Goal: Task Accomplishment & Management: Complete application form

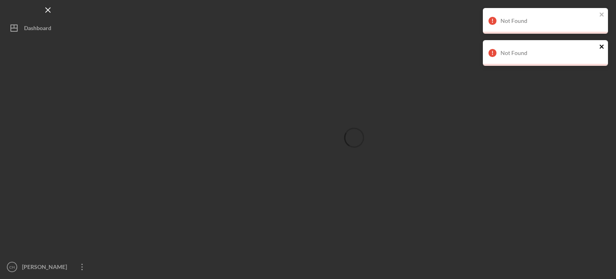
click at [602, 46] on icon "close" at bounding box center [602, 47] width 4 height 4
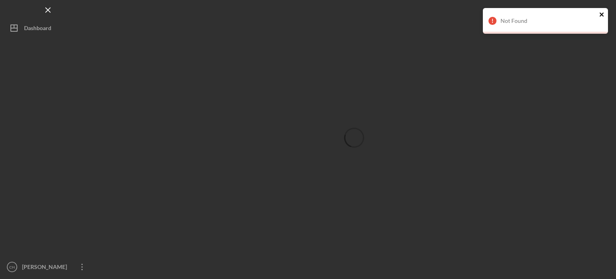
click at [604, 14] on icon "close" at bounding box center [602, 14] width 6 height 6
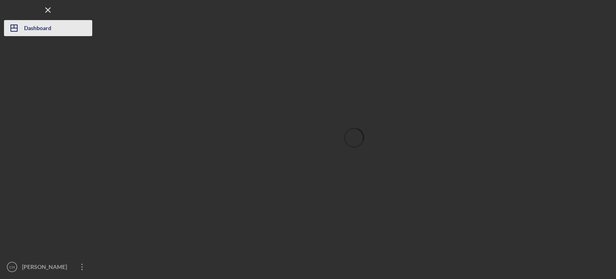
click at [26, 31] on div "Dashboard" at bounding box center [37, 29] width 27 height 18
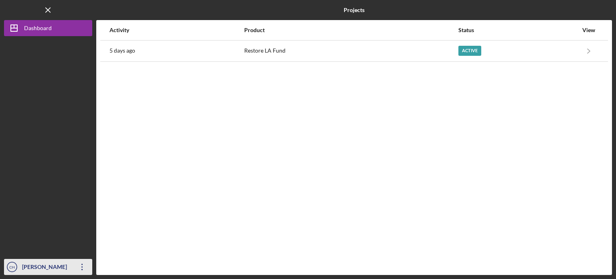
click at [65, 266] on div "[PERSON_NAME]" at bounding box center [46, 268] width 52 height 18
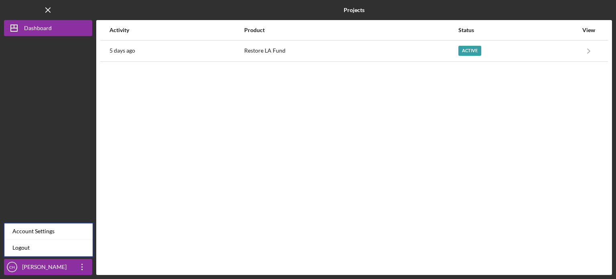
click at [271, 162] on div "Activity Product Status View 5 days ago Restore LA Fund Active Icon/Navigate Re…" at bounding box center [354, 147] width 516 height 255
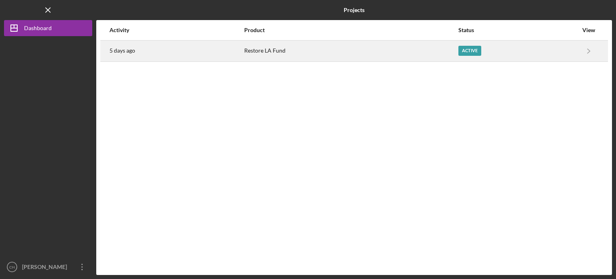
click at [337, 48] on div "Restore LA Fund" at bounding box center [350, 51] width 213 height 20
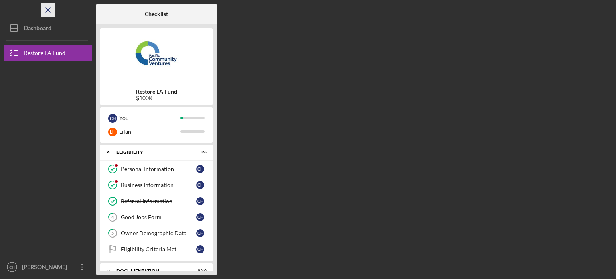
click at [46, 12] on icon "Icon/Menu Close" at bounding box center [48, 10] width 18 height 18
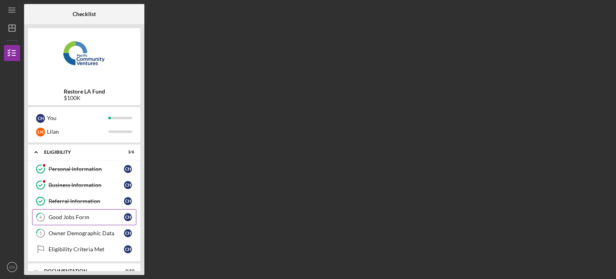
click at [92, 215] on div "Good Jobs Form" at bounding box center [86, 217] width 75 height 6
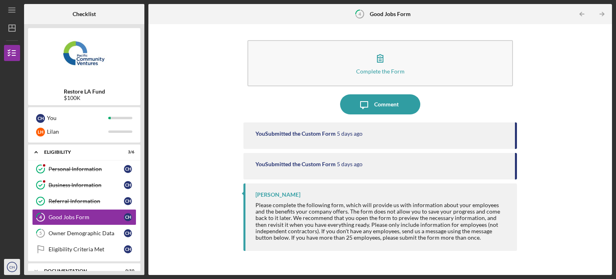
click at [15, 266] on icon "CH" at bounding box center [12, 267] width 16 height 20
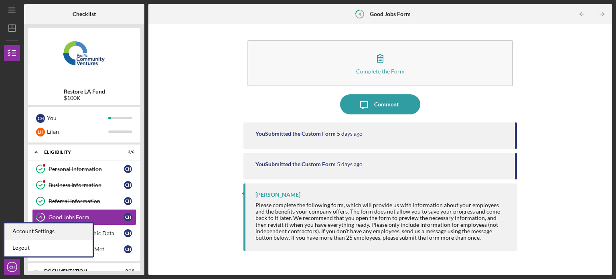
click at [47, 232] on div "Account Settings" at bounding box center [48, 231] width 88 height 16
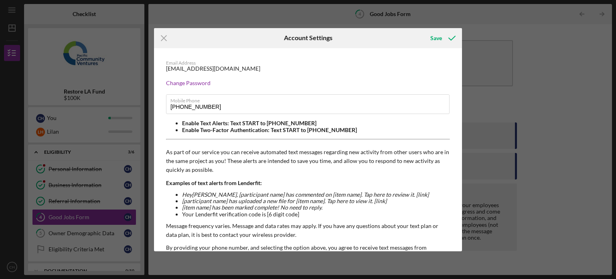
click at [492, 48] on div "Icon/Menu Close Account Settings Save Email Address twinseinc@yahoo.com Change …" at bounding box center [308, 139] width 616 height 279
click at [164, 36] on icon "Icon/Menu Close" at bounding box center [164, 38] width 20 height 20
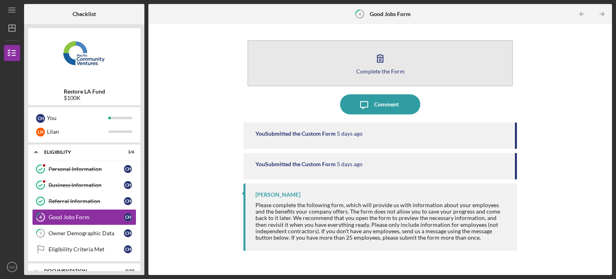
click at [434, 55] on button "Complete the Form Form" at bounding box center [381, 63] width 266 height 46
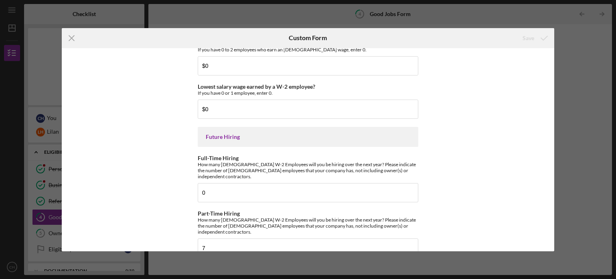
scroll to position [1815, 0]
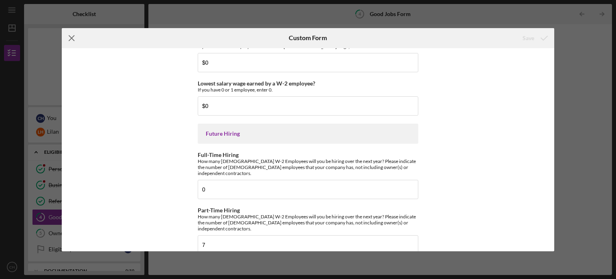
click at [72, 39] on icon "Icon/Menu Close" at bounding box center [72, 38] width 20 height 20
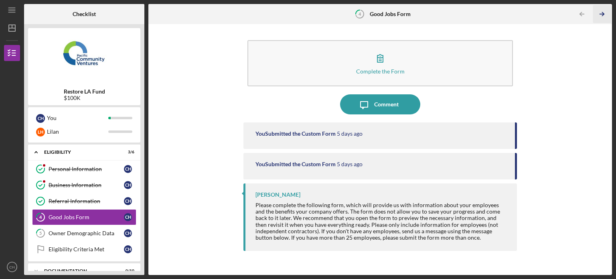
click at [603, 10] on icon "Icon/Table Pagination Arrow" at bounding box center [602, 14] width 18 height 18
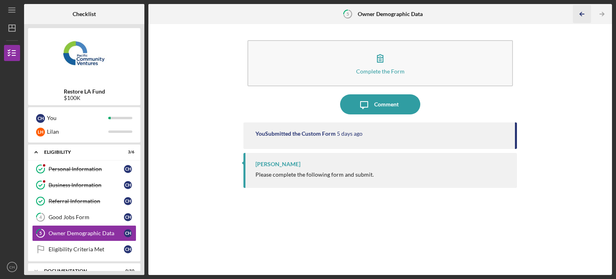
click at [577, 12] on icon "Icon/Table Pagination Arrow" at bounding box center [582, 14] width 18 height 18
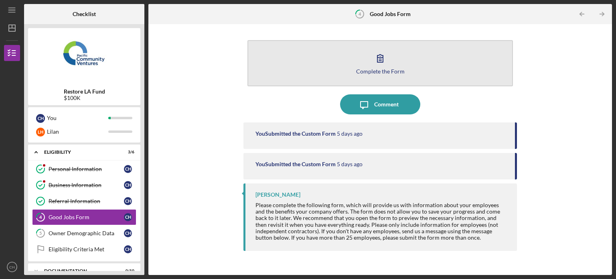
click at [381, 54] on icon "button" at bounding box center [380, 58] width 20 height 20
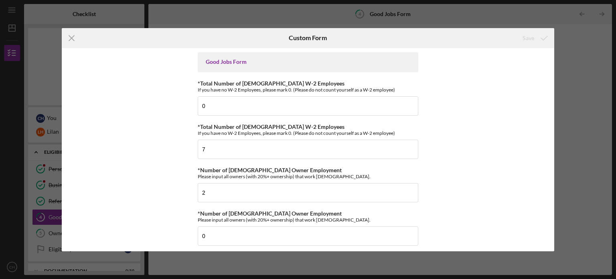
click at [473, 122] on div "Good Jobs Form *Total Number of Full-Time W-2 Employees If you have no W-2 Empl…" at bounding box center [308, 149] width 493 height 203
drag, startPoint x: 555, startPoint y: 60, endPoint x: 553, endPoint y: 73, distance: 13.0
click at [553, 73] on div "Icon/Menu Close Custom Form Save Good Jobs Form *Total Number of Full-Time W-2 …" at bounding box center [308, 139] width 616 height 279
click at [554, 71] on div "Icon/Menu Close Custom Form Save Good Jobs Form *Total Number of Full-Time W-2 …" at bounding box center [308, 139] width 616 height 279
click at [265, 109] on input "0" at bounding box center [308, 105] width 221 height 19
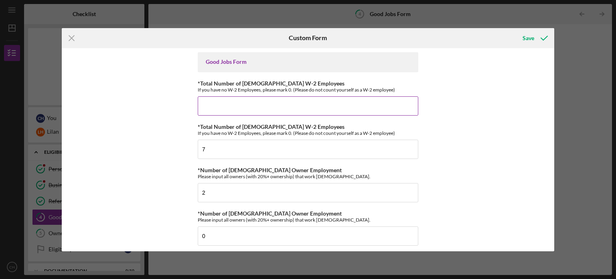
type input "0"
click at [252, 230] on input "0" at bounding box center [308, 235] width 221 height 19
type input "0"
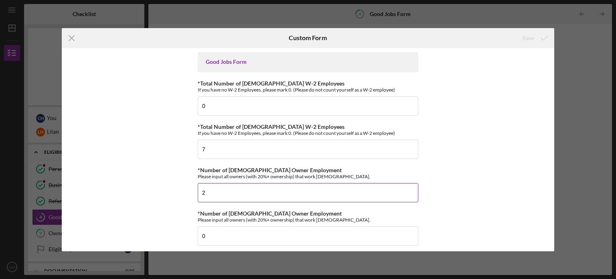
click at [417, 170] on div "Good Jobs Form *Total Number of Full-Time W-2 Employees If you have no W-2 Empl…" at bounding box center [308, 149] width 493 height 203
drag, startPoint x: 552, startPoint y: 57, endPoint x: 554, endPoint y: 63, distance: 6.2
click at [554, 63] on div "Good Jobs Form *Total Number of Full-Time W-2 Employees If you have no W-2 Empl…" at bounding box center [308, 149] width 493 height 203
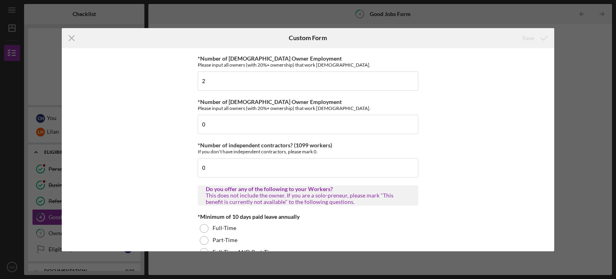
scroll to position [121, 0]
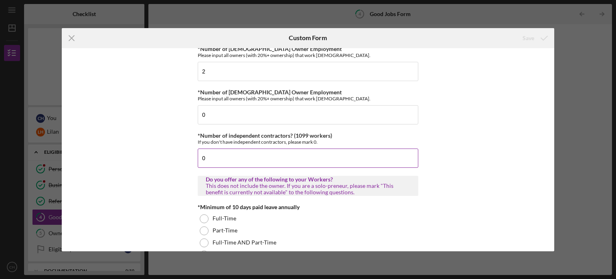
click at [224, 153] on input "0" at bounding box center [308, 157] width 221 height 19
type input "0"
click at [491, 138] on div "Good Jobs Form *Total Number of Full-Time W-2 Employees If you have no W-2 Empl…" at bounding box center [308, 149] width 493 height 203
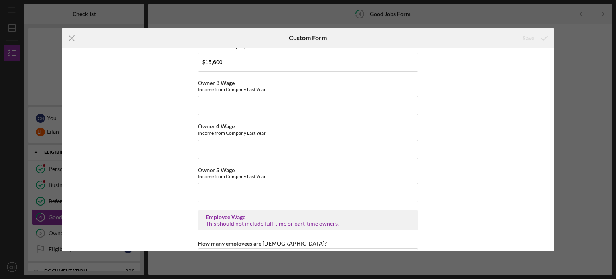
scroll to position [1382, 0]
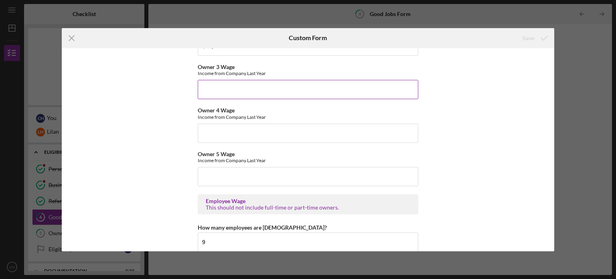
click at [222, 82] on input "Owner 3 Wage" at bounding box center [308, 89] width 221 height 19
type input "$0"
click at [232, 124] on input "Owner 4 Wage" at bounding box center [308, 133] width 221 height 19
type input "$0"
click at [236, 170] on input "Owner 5 Wage" at bounding box center [308, 176] width 221 height 19
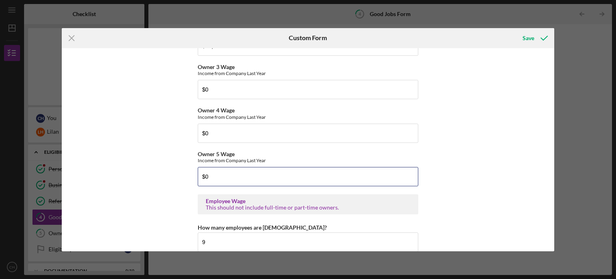
type input "$0"
click at [512, 154] on div "Good Jobs Form *Total Number of Full-Time W-2 Employees If you have no W-2 Empl…" at bounding box center [308, 149] width 493 height 203
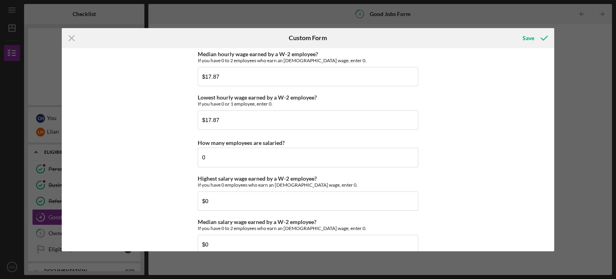
scroll to position [1656, 0]
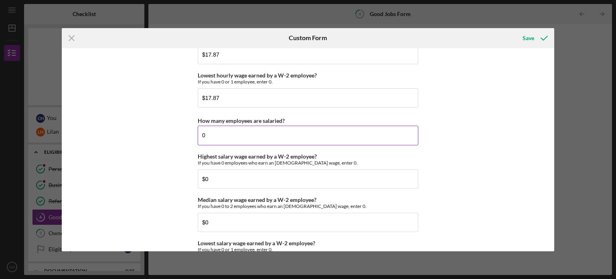
click at [225, 136] on input "0" at bounding box center [308, 135] width 221 height 19
type input "0"
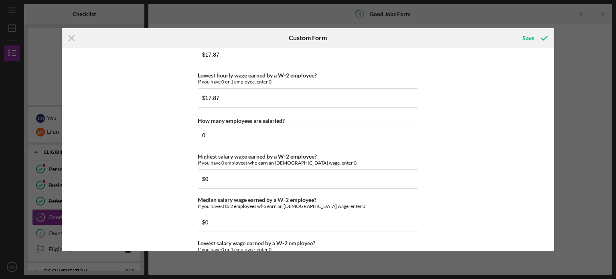
click at [481, 161] on div "Good Jobs Form *Total Number of Full-Time W-2 Employees If you have no W-2 Empl…" at bounding box center [308, 149] width 493 height 203
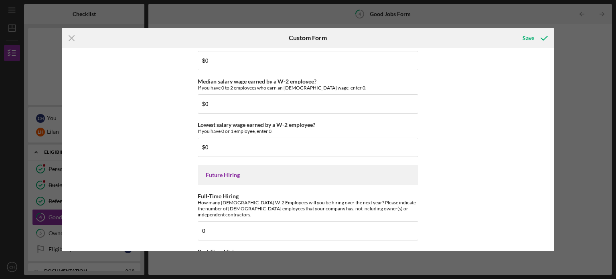
scroll to position [1815, 0]
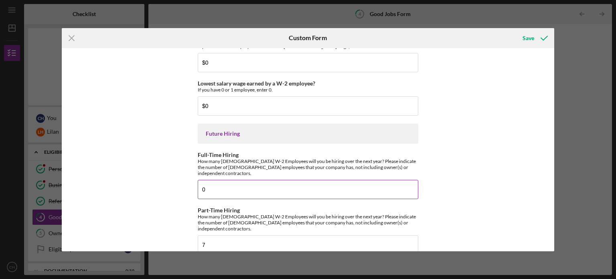
click at [253, 183] on input "0" at bounding box center [308, 189] width 221 height 19
type input "0"
click at [465, 147] on div "Good Jobs Form *Total Number of Full-Time W-2 Employees If you have no W-2 Empl…" at bounding box center [308, 149] width 493 height 203
click at [523, 39] on div "Save" at bounding box center [529, 38] width 12 height 16
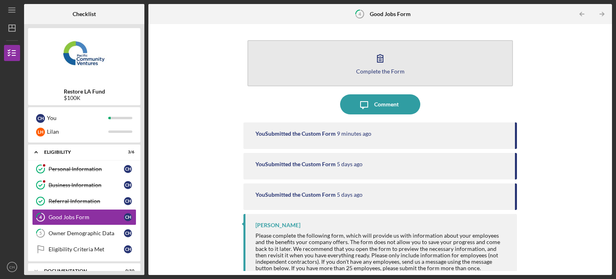
click at [451, 57] on button "Complete the Form Form" at bounding box center [381, 63] width 266 height 46
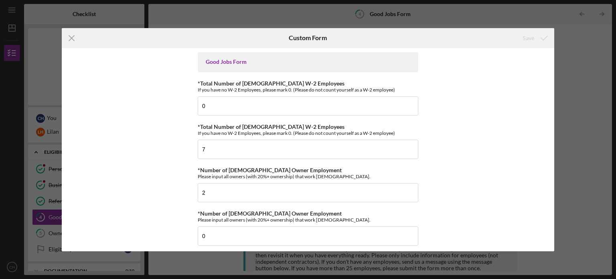
click at [224, 111] on input "0" at bounding box center [308, 105] width 221 height 19
type input "0"
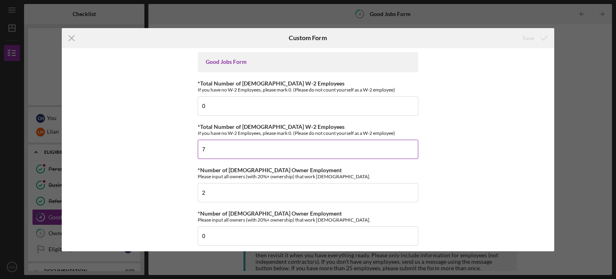
click at [215, 152] on input "7" at bounding box center [308, 149] width 221 height 19
type input "7"
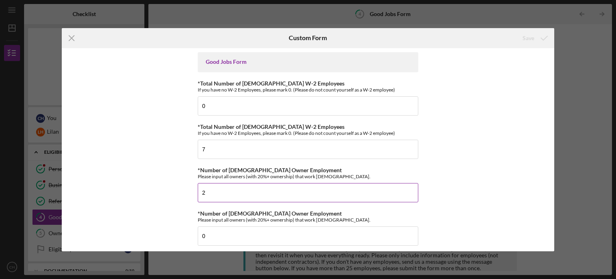
click at [217, 195] on input "2" at bounding box center [308, 192] width 221 height 19
type input "2"
click at [225, 243] on input "0" at bounding box center [308, 235] width 221 height 19
type input "0"
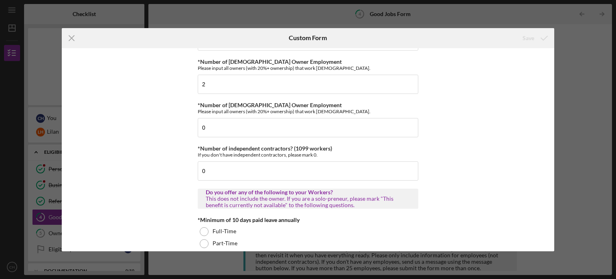
scroll to position [112, 0]
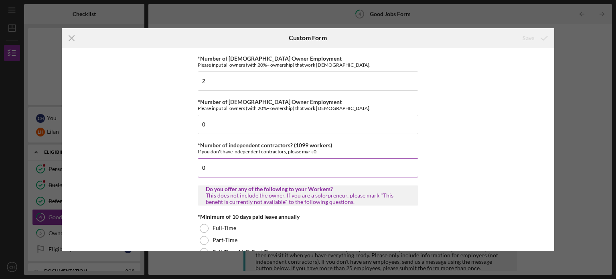
click at [254, 165] on input "0" at bounding box center [308, 167] width 221 height 19
type input "0"
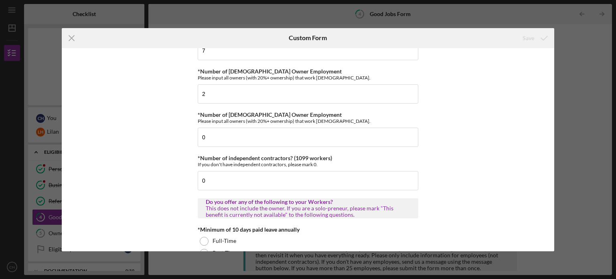
scroll to position [102, 0]
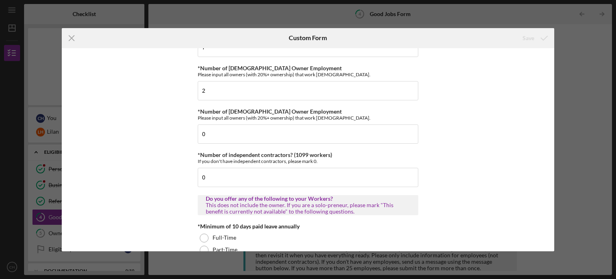
click at [555, 67] on div "Icon/Menu Close Custom Form Save Good Jobs Form *Total Number of Full-Time W-2 …" at bounding box center [308, 139] width 616 height 279
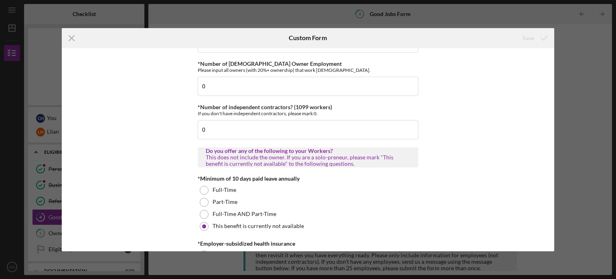
scroll to position [140, 0]
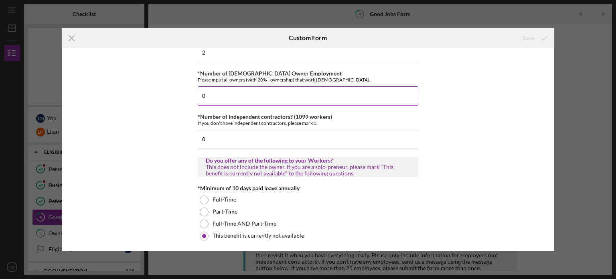
click at [295, 94] on input "0" at bounding box center [308, 95] width 221 height 19
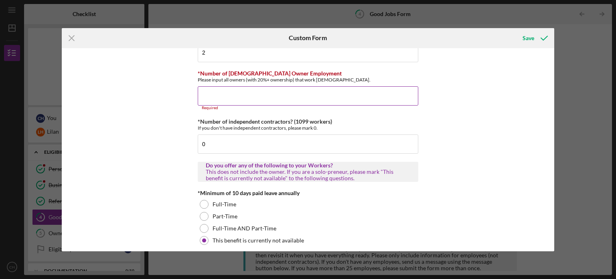
type input "0"
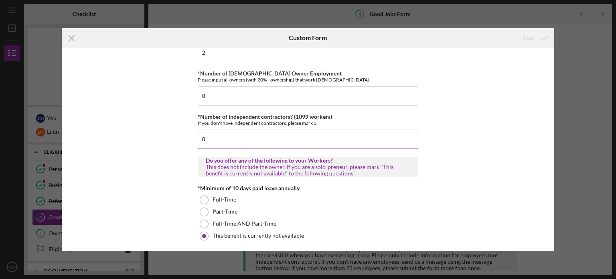
click at [295, 138] on input "0" at bounding box center [308, 139] width 221 height 19
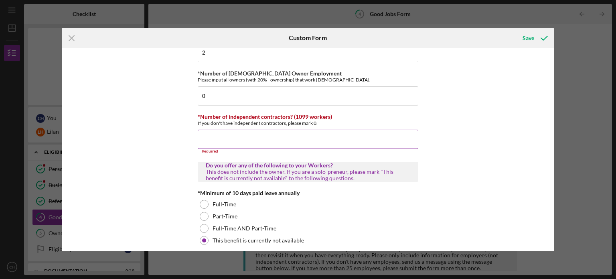
type input "0"
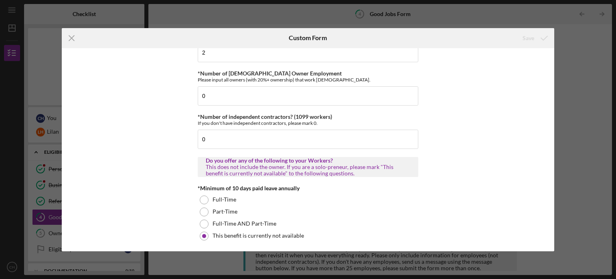
click at [431, 131] on div "Good Jobs Form *Total Number of Full-Time W-2 Employees If you have no W-2 Empl…" at bounding box center [308, 149] width 493 height 203
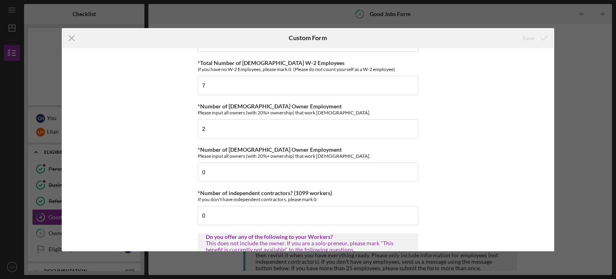
scroll to position [54, 0]
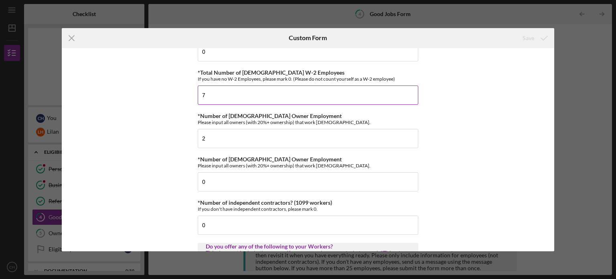
click at [270, 103] on input "7" at bounding box center [308, 94] width 221 height 19
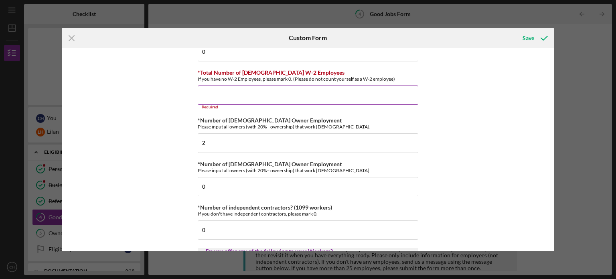
type input "7"
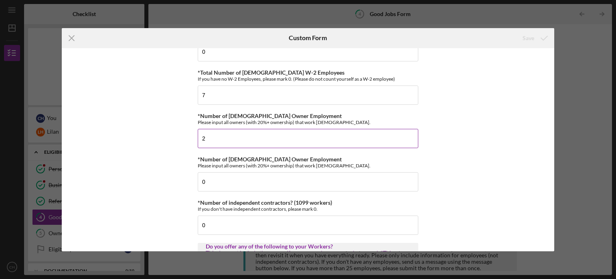
click at [270, 130] on input "2" at bounding box center [308, 138] width 221 height 19
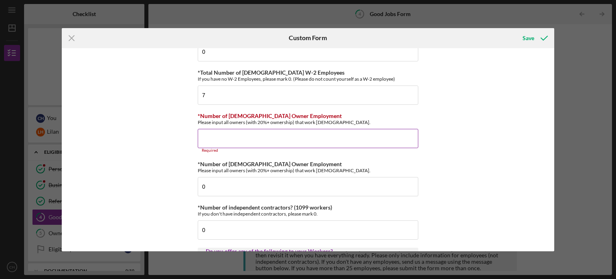
type input "2"
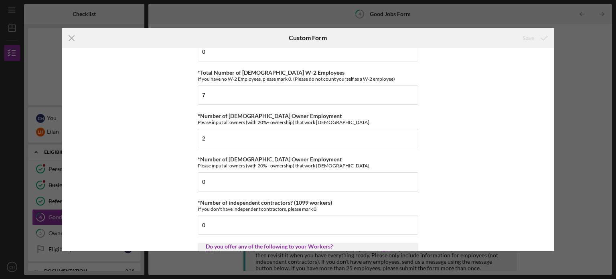
click at [436, 112] on div "Good Jobs Form *Total Number of Full-Time W-2 Employees If you have no W-2 Empl…" at bounding box center [308, 149] width 493 height 203
drag, startPoint x: 551, startPoint y: 61, endPoint x: 551, endPoint y: 72, distance: 11.6
click at [551, 72] on div "Good Jobs Form *Total Number of Full-Time W-2 Employees If you have no W-2 Empl…" at bounding box center [308, 149] width 493 height 203
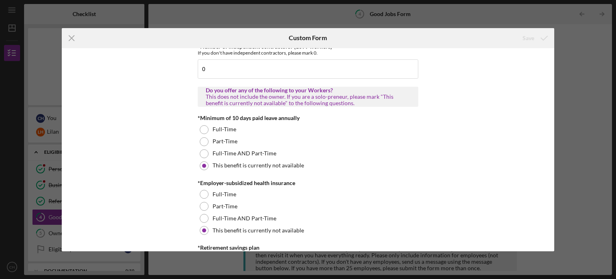
scroll to position [213, 0]
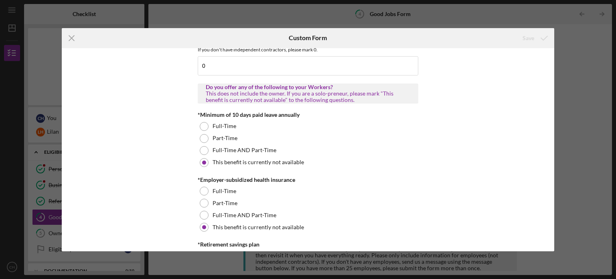
click at [509, 112] on div "Good Jobs Form *Total Number of Full-Time W-2 Employees If you have no W-2 Empl…" at bounding box center [308, 149] width 493 height 203
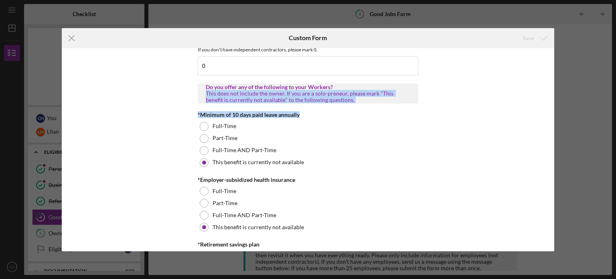
drag, startPoint x: 556, startPoint y: 78, endPoint x: 554, endPoint y: 103, distance: 25.4
click at [554, 103] on div "Icon/Menu Close Custom Form Save Good Jobs Form *Total Number of Full-Time W-2 …" at bounding box center [308, 139] width 616 height 279
click at [546, 93] on div "Good Jobs Form *Total Number of Full-Time W-2 Employees If you have no W-2 Empl…" at bounding box center [308, 149] width 493 height 203
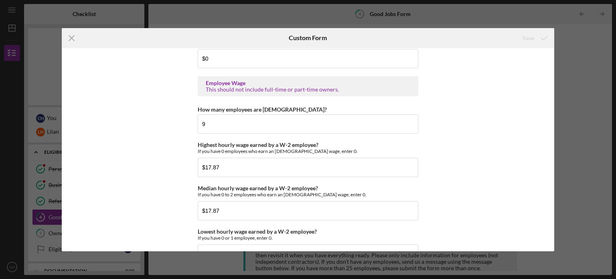
scroll to position [1516, 0]
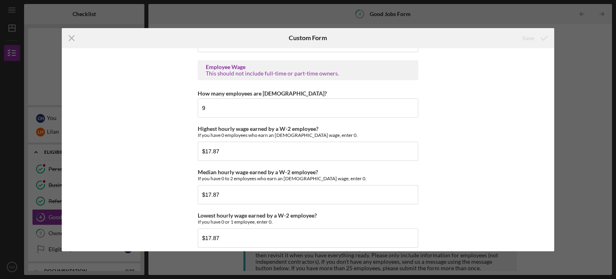
click at [483, 73] on div "Good Jobs Form *Total Number of Full-Time W-2 Employees If you have no W-2 Empl…" at bounding box center [308, 149] width 493 height 203
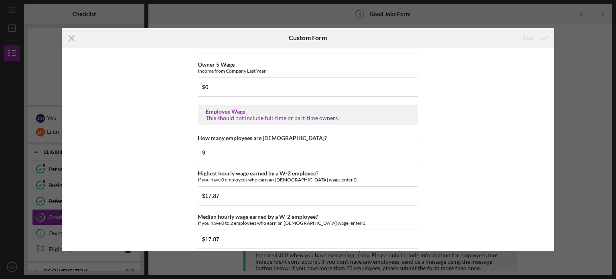
scroll to position [1474, 0]
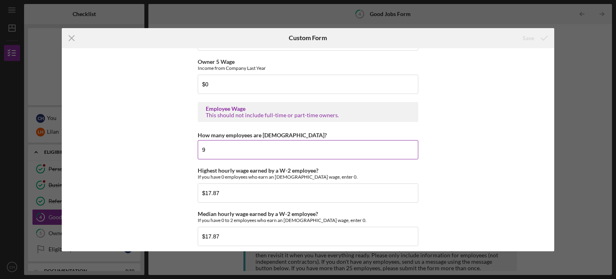
click at [326, 149] on input "9" at bounding box center [308, 149] width 221 height 19
type input "7"
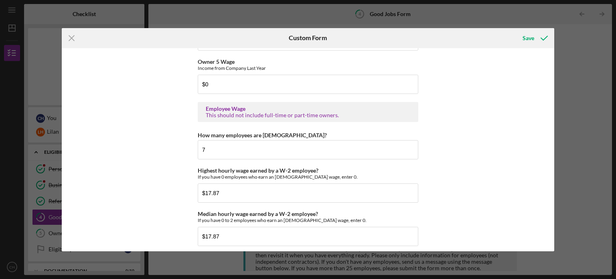
click at [479, 133] on div "Good Jobs Form *Total Number of Full-Time W-2 Employees If you have no W-2 Empl…" at bounding box center [308, 149] width 493 height 203
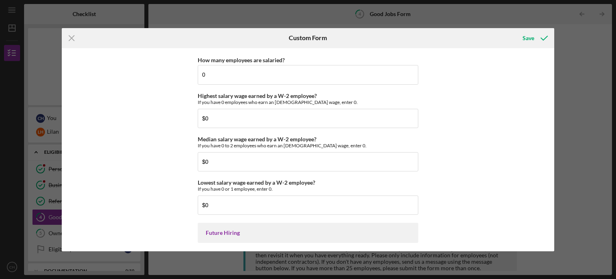
scroll to position [1720, 0]
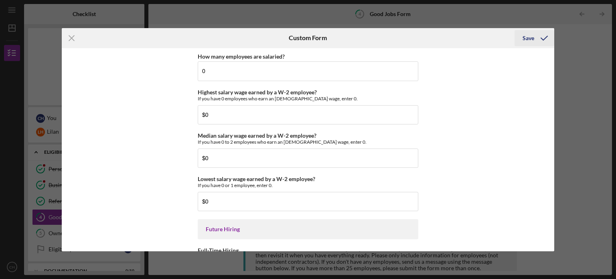
click at [536, 38] on icon "submit" at bounding box center [544, 38] width 20 height 20
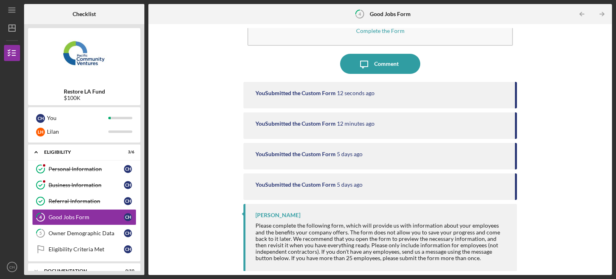
scroll to position [39, 0]
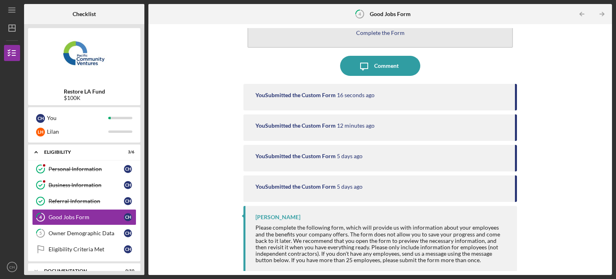
click at [424, 34] on button "Complete the Form Form" at bounding box center [381, 25] width 266 height 46
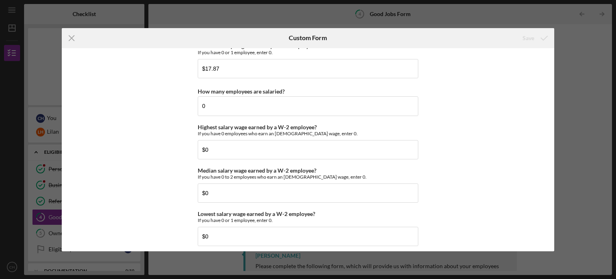
scroll to position [1688, 0]
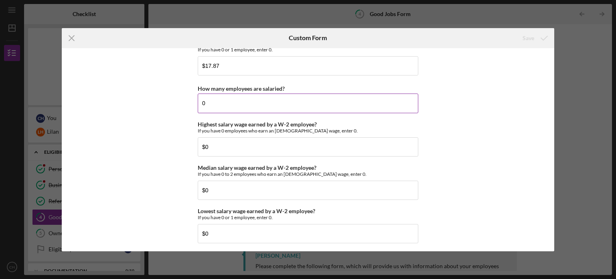
click at [282, 103] on input "0" at bounding box center [308, 102] width 221 height 19
type input "0"
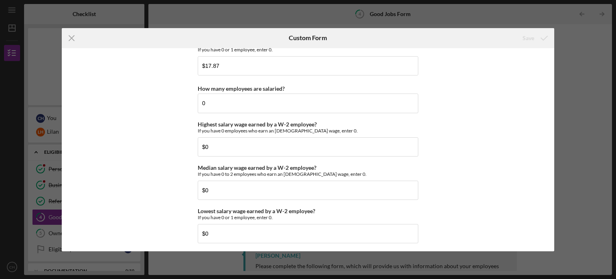
click at [482, 112] on div "Good Jobs Form *Total Number of Full-Time W-2 Employees If you have no W-2 Empl…" at bounding box center [308, 149] width 493 height 203
click at [485, 179] on div "Good Jobs Form *Total Number of Full-Time W-2 Employees If you have no W-2 Empl…" at bounding box center [308, 149] width 493 height 203
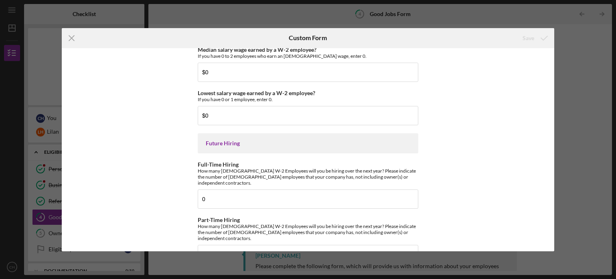
scroll to position [1815, 0]
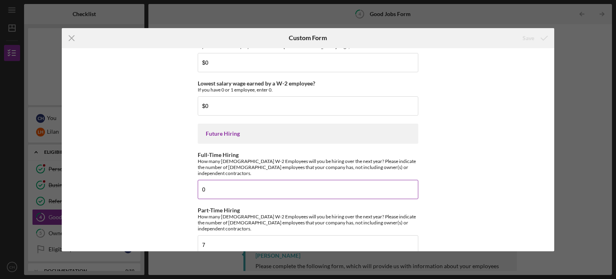
click at [321, 189] on input "0" at bounding box center [308, 189] width 221 height 19
type input "0"
drag, startPoint x: 489, startPoint y: 184, endPoint x: 487, endPoint y: 181, distance: 4.6
click at [487, 181] on div "Good Jobs Form *Total Number of Full-Time W-2 Employees If you have no W-2 Empl…" at bounding box center [308, 149] width 493 height 203
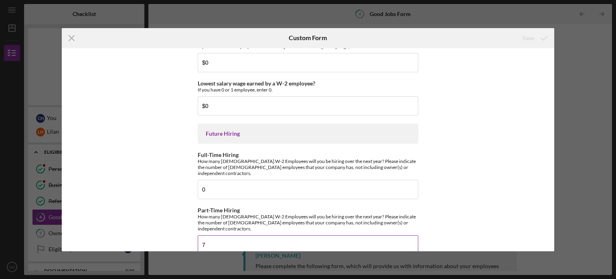
click at [355, 235] on input "7" at bounding box center [308, 244] width 221 height 19
type input "7"
click at [443, 108] on div "Good Jobs Form *Total Number of Full-Time W-2 Employees If you have no W-2 Empl…" at bounding box center [308, 149] width 493 height 203
click at [79, 41] on icon "Icon/Menu Close" at bounding box center [72, 38] width 20 height 20
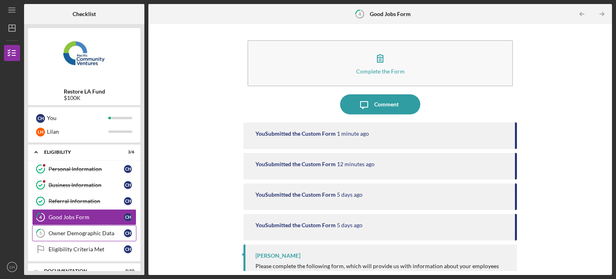
click at [104, 233] on div "Owner Demographic Data" at bounding box center [86, 233] width 75 height 6
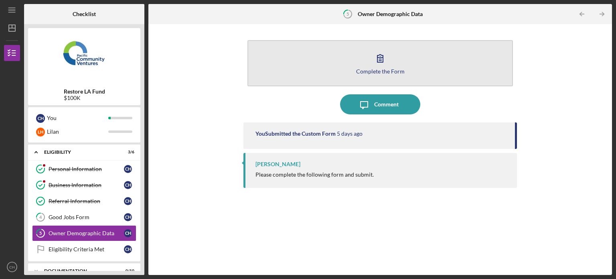
click at [388, 72] on div "Complete the Form" at bounding box center [380, 71] width 49 height 6
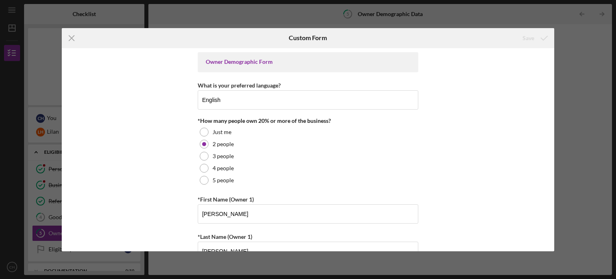
drag, startPoint x: 552, startPoint y: 55, endPoint x: 552, endPoint y: 62, distance: 6.8
click at [552, 62] on div "Owner Demographic Form What is your preferred language? English *How many peopl…" at bounding box center [308, 149] width 493 height 203
drag, startPoint x: 555, startPoint y: 52, endPoint x: 554, endPoint y: 62, distance: 10.5
click at [554, 62] on div "Icon/Menu Close Custom Form Save Owner Demographic Form What is your preferred …" at bounding box center [308, 139] width 616 height 279
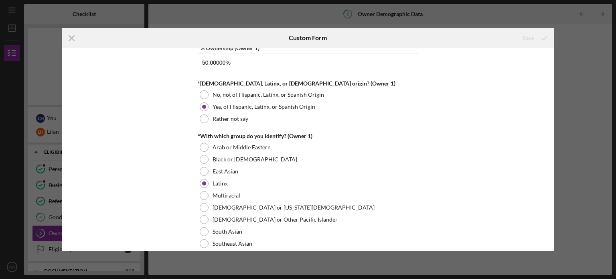
scroll to position [370, 0]
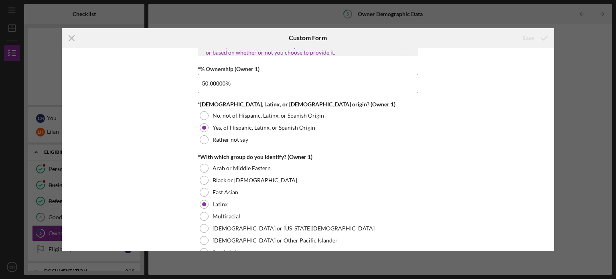
click at [329, 80] on input "50.00000%" at bounding box center [308, 83] width 221 height 19
type input "52.00000%"
click at [458, 125] on div "Owner Demographic Form What is your preferred language? English *How many peopl…" at bounding box center [308, 149] width 493 height 203
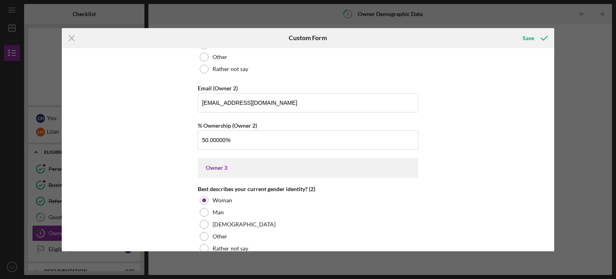
scroll to position [1179, 0]
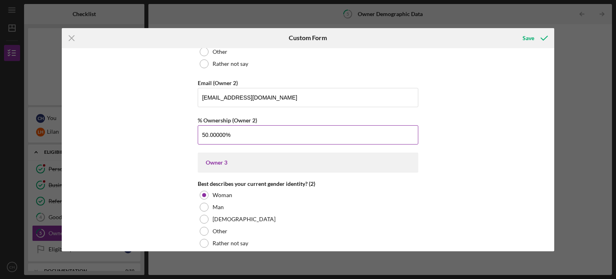
click at [294, 130] on input "50.00000%" at bounding box center [308, 134] width 221 height 19
type input "5%"
click at [484, 112] on div "Owner Demographic Form What is your preferred language? English *How many peopl…" at bounding box center [308, 149] width 493 height 203
type input "48.00000%"
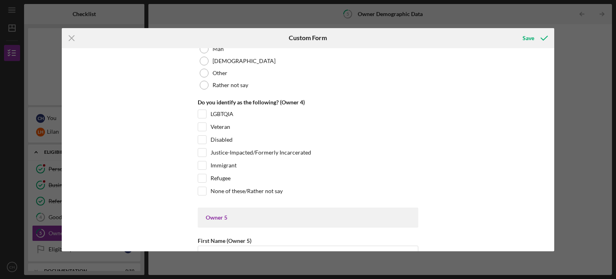
scroll to position [2651, 0]
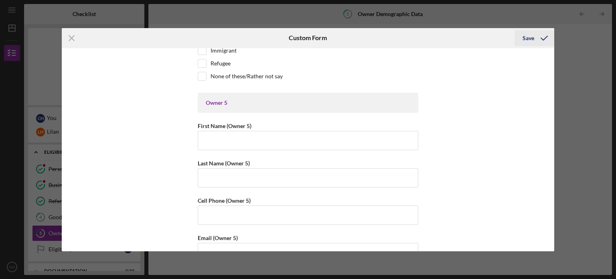
click at [526, 40] on div "Save" at bounding box center [529, 38] width 12 height 16
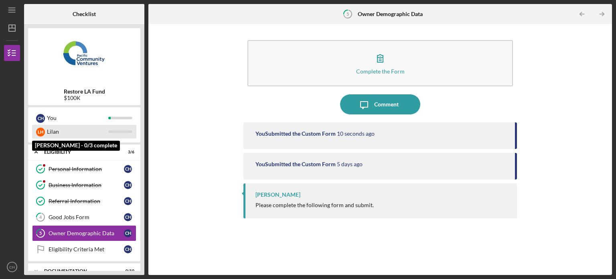
click at [112, 132] on div at bounding box center [120, 131] width 24 height 2
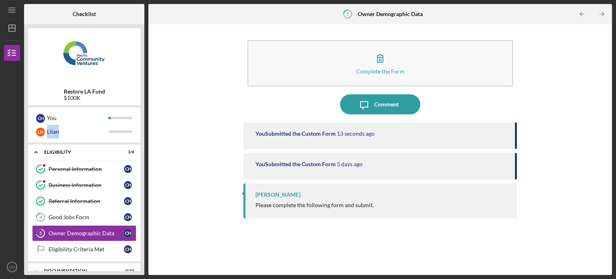
click at [139, 139] on div "C H You L H Lilan" at bounding box center [84, 124] width 112 height 35
click at [37, 268] on icon "Icon/Expander" at bounding box center [36, 271] width 16 height 16
click at [133, 58] on img at bounding box center [84, 56] width 112 height 48
click at [8, 55] on polyline "button" at bounding box center [9, 55] width 2 height 1
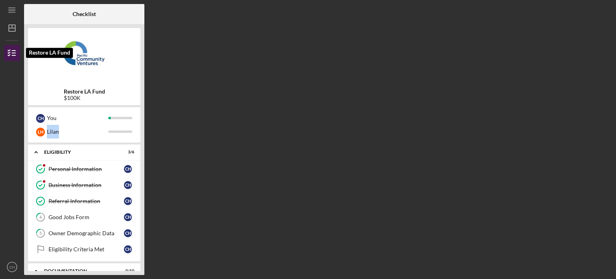
click at [8, 55] on polyline "button" at bounding box center [9, 55] width 2 height 1
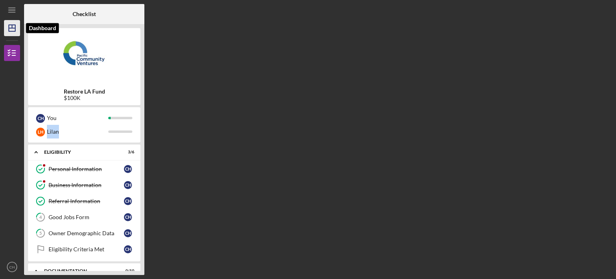
click at [10, 25] on polygon "button" at bounding box center [12, 28] width 6 height 6
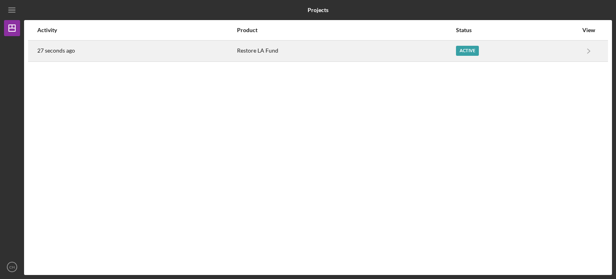
click at [163, 47] on div "27 seconds ago" at bounding box center [136, 51] width 199 height 20
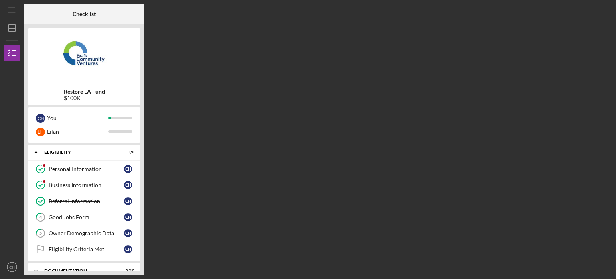
click at [136, 64] on img at bounding box center [84, 56] width 112 height 48
click at [127, 267] on div "Icon/Expander Documentation 0 / 10" at bounding box center [84, 271] width 112 height 16
click at [140, 73] on img at bounding box center [84, 56] width 112 height 48
click at [139, 71] on img at bounding box center [84, 56] width 112 height 48
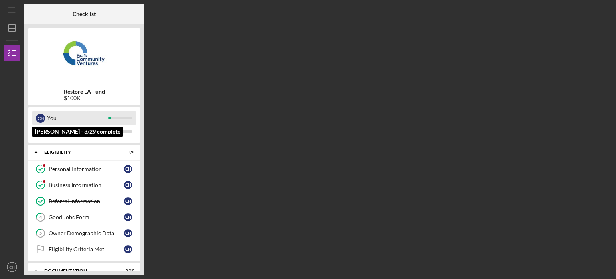
click at [89, 117] on div "You" at bounding box center [77, 118] width 61 height 14
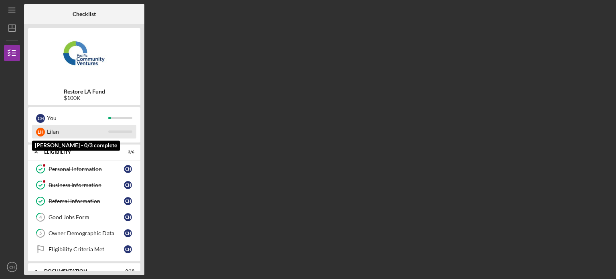
click at [100, 127] on div "Lilan" at bounding box center [77, 132] width 61 height 14
click at [109, 135] on div "L H Lilan" at bounding box center [84, 132] width 104 height 14
click at [118, 131] on div at bounding box center [120, 131] width 24 height 2
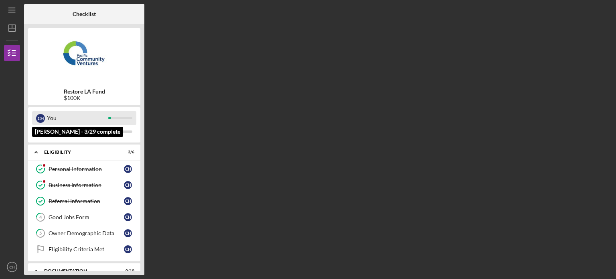
click at [116, 113] on div "C H You" at bounding box center [84, 118] width 104 height 14
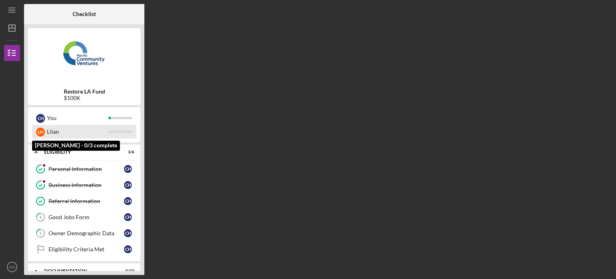
click at [63, 133] on div "Lilan" at bounding box center [77, 132] width 61 height 14
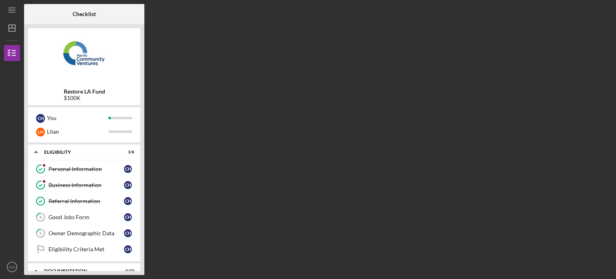
click at [133, 77] on img at bounding box center [84, 56] width 112 height 48
click at [11, 10] on line "button" at bounding box center [11, 10] width 6 height 0
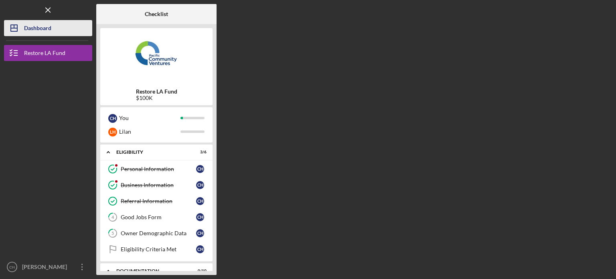
click at [22, 23] on icon "Icon/Dashboard" at bounding box center [14, 28] width 20 height 20
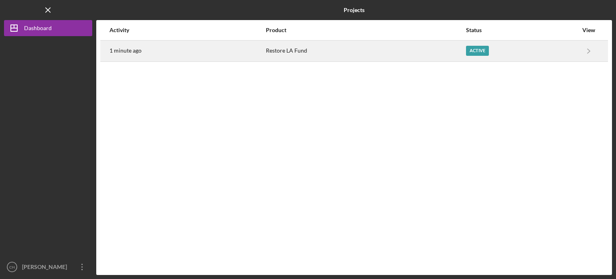
click at [558, 47] on div "Active" at bounding box center [522, 51] width 112 height 20
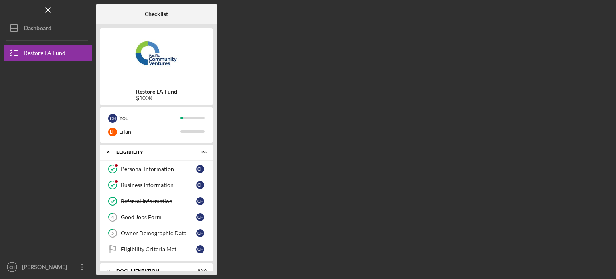
click at [205, 78] on img at bounding box center [156, 56] width 112 height 48
click at [155, 18] on div "Checklist" at bounding box center [156, 14] width 23 height 20
click at [150, 32] on img at bounding box center [156, 56] width 112 height 48
click at [90, 266] on icon "Icon/Overflow" at bounding box center [82, 267] width 20 height 20
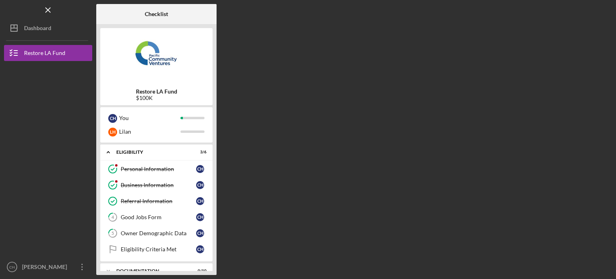
click at [318, 114] on div "Checklist Restore LA Fund $100K C H You L H Lilan Icon/Expander Eligibility 3 /…" at bounding box center [354, 139] width 516 height 271
click at [51, 6] on icon "Icon/Menu Close" at bounding box center [48, 10] width 18 height 18
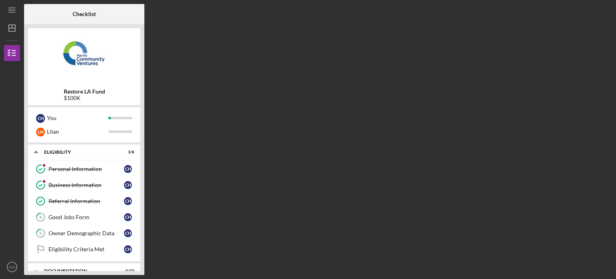
click at [461, 117] on div "Checklist Restore LA Fund $100K C H You L H Lilan Icon/Expander Eligibility 3 /…" at bounding box center [318, 139] width 588 height 271
click at [10, 52] on polyline "button" at bounding box center [9, 52] width 2 height 1
click at [77, 174] on link "Personal Information Personal Information C H" at bounding box center [84, 169] width 104 height 16
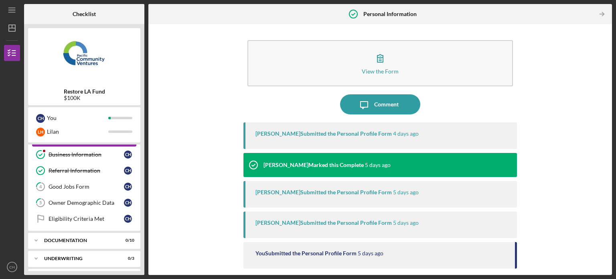
scroll to position [32, 0]
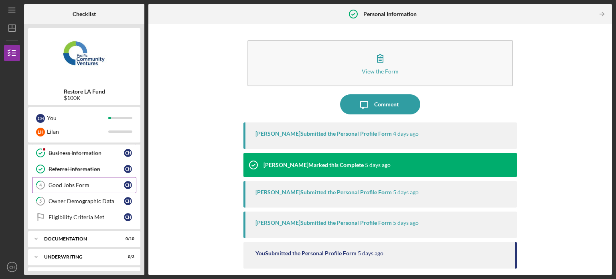
click at [77, 187] on div "Good Jobs Form" at bounding box center [86, 185] width 75 height 6
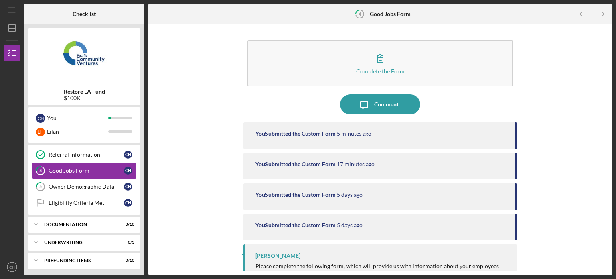
scroll to position [47, 0]
click at [99, 189] on link "5 Owner Demographic Data C H" at bounding box center [84, 186] width 104 height 16
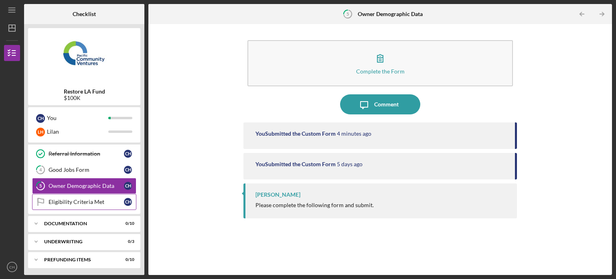
click at [108, 199] on div "Eligibility Criteria Met" at bounding box center [86, 202] width 75 height 6
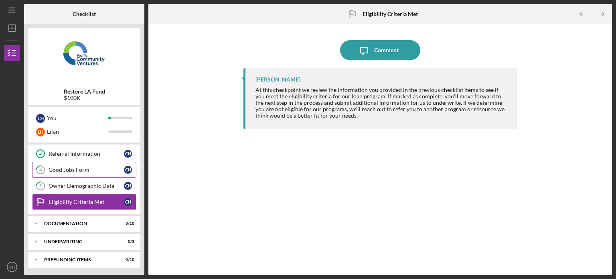
click at [87, 169] on div "Good Jobs Form" at bounding box center [86, 169] width 75 height 6
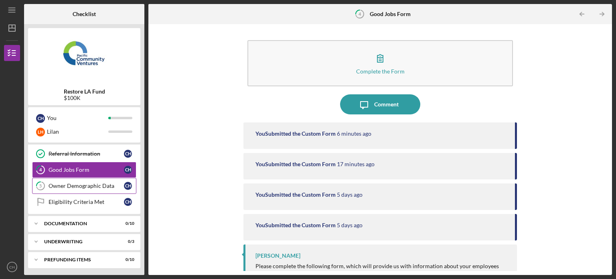
click at [85, 190] on link "5 Owner Demographic Data C H" at bounding box center [84, 186] width 104 height 16
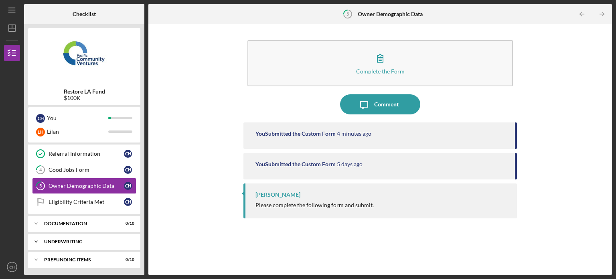
click at [93, 245] on div "Icon/Expander Underwriting 0 / 3" at bounding box center [84, 241] width 112 height 16
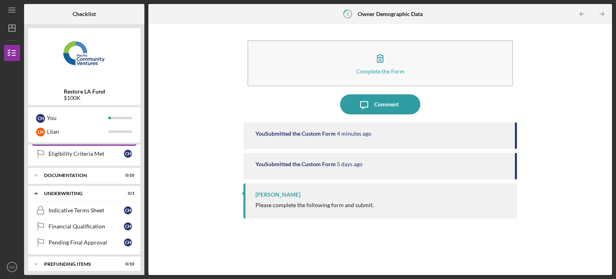
scroll to position [99, 0]
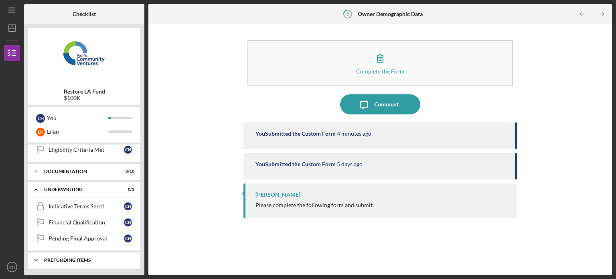
click at [95, 260] on div "Prefunding Items" at bounding box center [87, 260] width 86 height 5
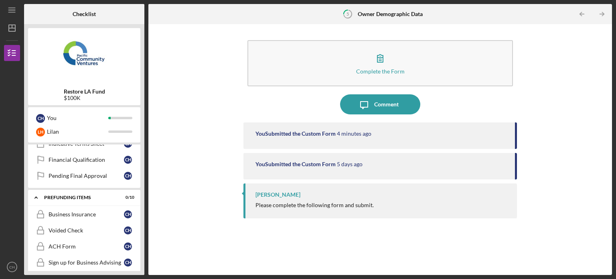
scroll to position [180, 0]
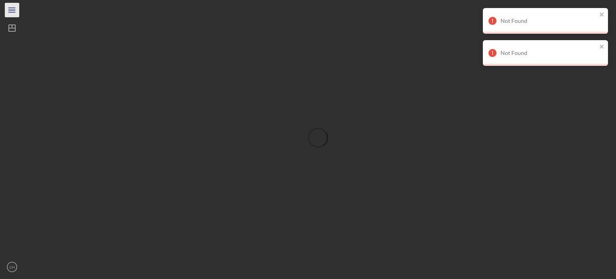
click at [18, 10] on icon "Icon/Menu" at bounding box center [12, 10] width 18 height 18
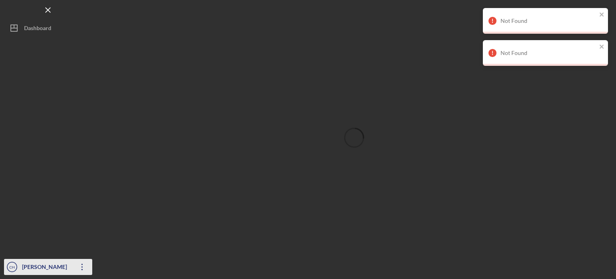
click at [73, 263] on icon "Icon/Overflow" at bounding box center [82, 267] width 20 height 20
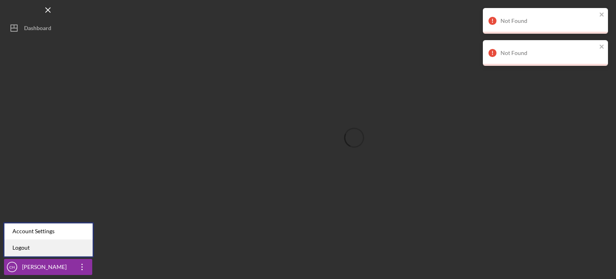
click at [62, 253] on link "Logout" at bounding box center [48, 247] width 88 height 16
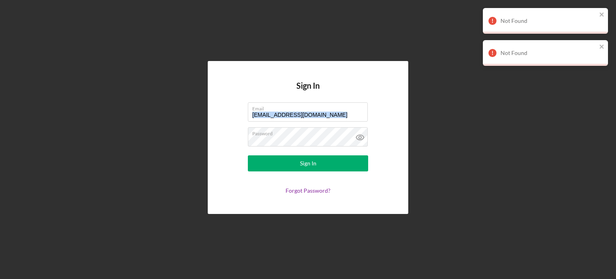
drag, startPoint x: 322, startPoint y: 111, endPoint x: 230, endPoint y: 132, distance: 94.3
click at [230, 132] on form "Email twinseinc@yahoo.com Password Sign In Forgot Password?" at bounding box center [308, 147] width 160 height 91
click at [313, 115] on input "twinseinc@yahoo.com" at bounding box center [308, 111] width 120 height 19
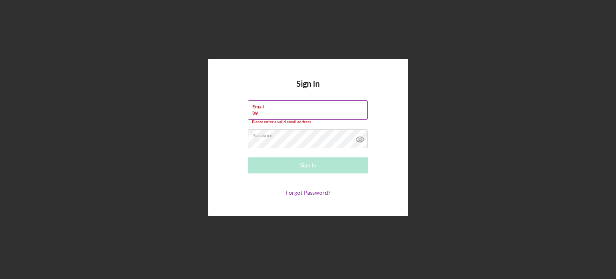
type input "t"
type input "banquethallplt@gmail.com"
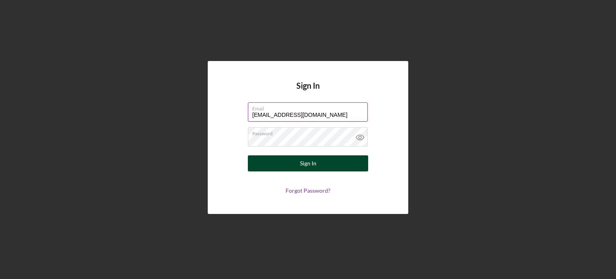
click at [300, 163] on button "Sign In" at bounding box center [308, 163] width 120 height 16
